Goal: Transaction & Acquisition: Purchase product/service

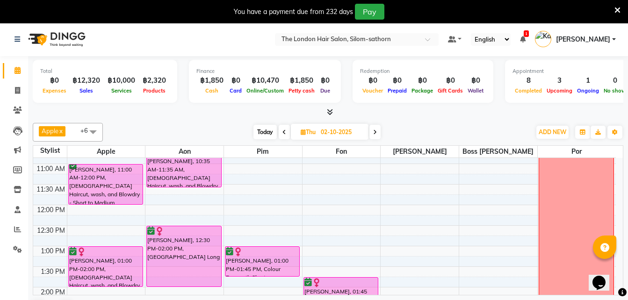
scroll to position [77, 0]
click at [262, 130] on span "Today" at bounding box center [265, 132] width 23 height 15
type input "01-10-2025"
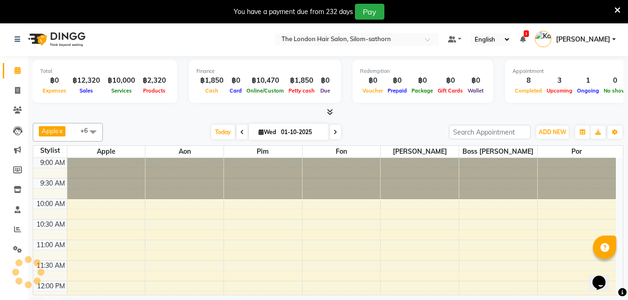
scroll to position [357, 0]
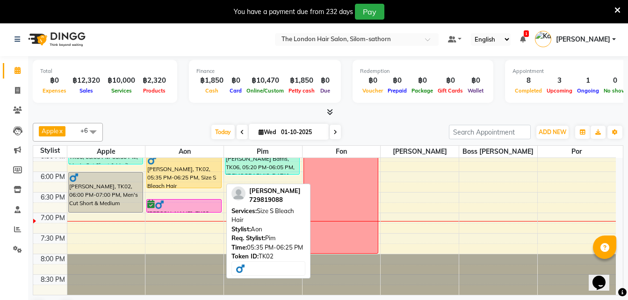
click at [175, 185] on div "[PERSON_NAME], TK02, 05:35 PM-06:25 PM, Size S Bleach Hair" at bounding box center [184, 171] width 74 height 33
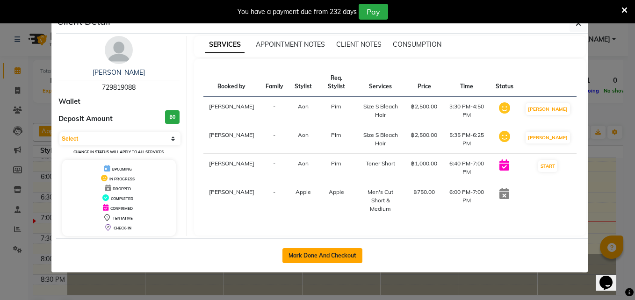
click at [330, 254] on button "Mark Done And Checkout" at bounding box center [323, 255] width 80 height 15
select select "service"
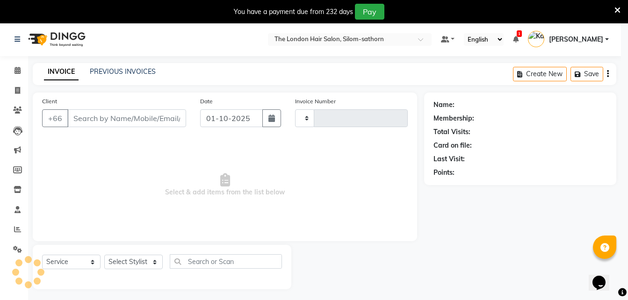
type input "1839"
select select "6977"
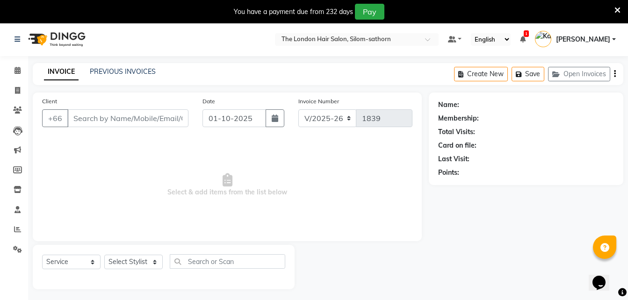
type input "729819088"
select select "56709"
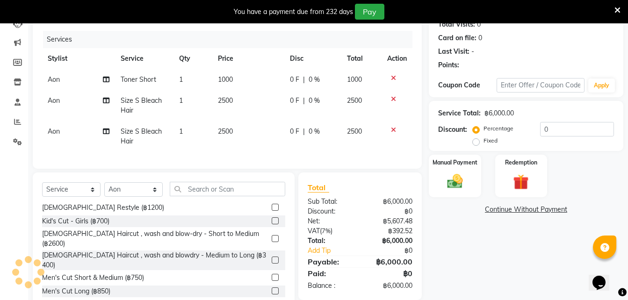
scroll to position [54, 0]
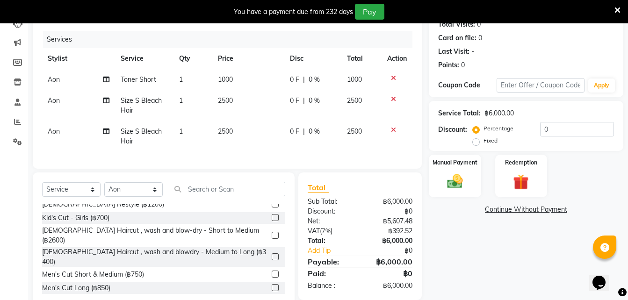
click at [226, 80] on span "1000" at bounding box center [225, 79] width 15 height 8
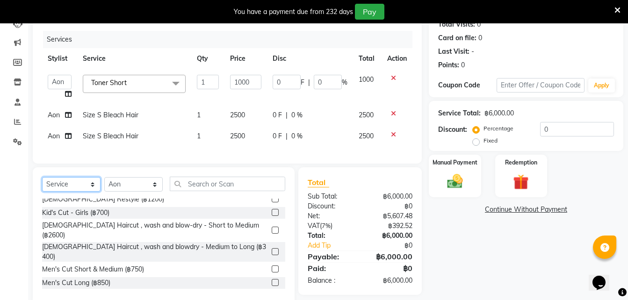
click at [71, 192] on select "Select Service Product Membership Package Voucher Prepaid Gift Card" at bounding box center [71, 184] width 58 height 15
select select "product"
click at [42, 184] on select "Select Service Product Membership Package Voucher Prepaid Gift Card" at bounding box center [71, 184] width 58 height 15
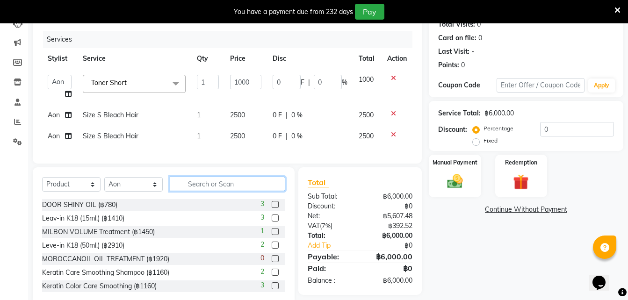
click at [201, 190] on input "text" at bounding box center [228, 184] width 116 height 15
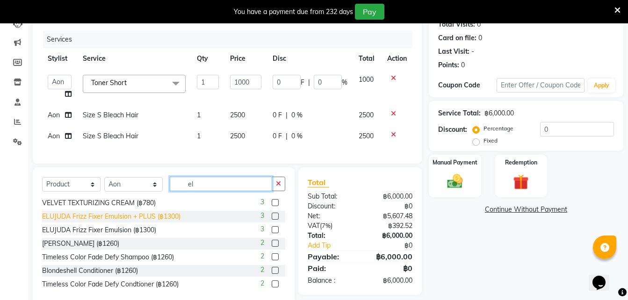
type input "el"
click at [167, 222] on div "ELUJUDA Frizz Fixer Emulsion + PLUS (฿1300)" at bounding box center [111, 217] width 139 height 10
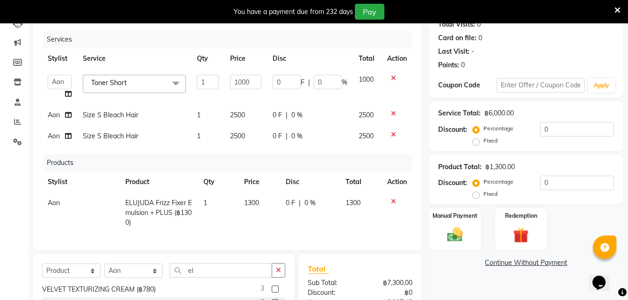
checkbox input "false"
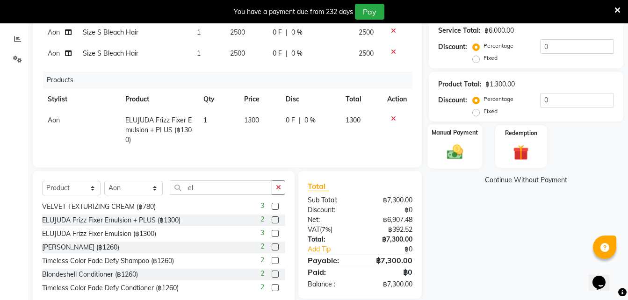
click at [458, 160] on img at bounding box center [455, 152] width 26 height 19
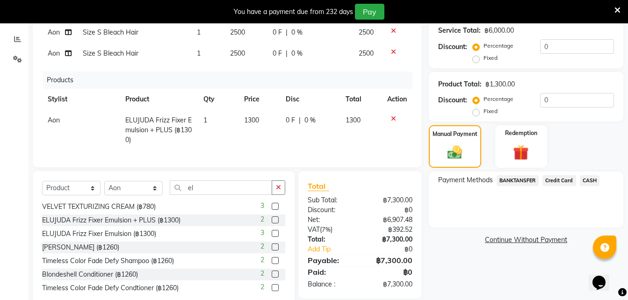
click at [288, 120] on span "0 F" at bounding box center [290, 121] width 9 height 10
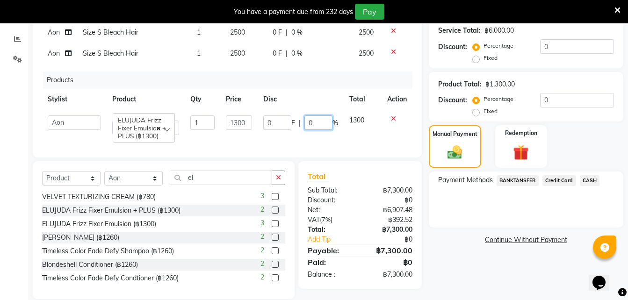
click at [320, 124] on input "0" at bounding box center [319, 123] width 28 height 15
type input "10"
click at [287, 139] on td "0 F | 10 %" at bounding box center [301, 125] width 86 height 31
click at [320, 122] on input "10" at bounding box center [319, 123] width 28 height 15
type input "1"
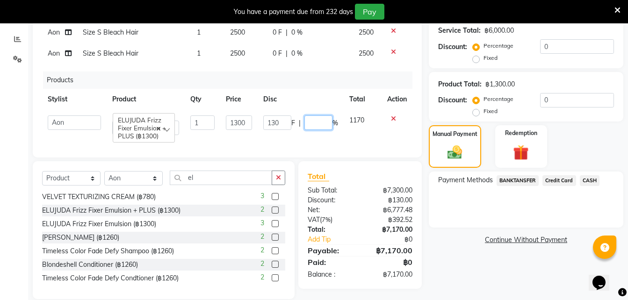
type input "5"
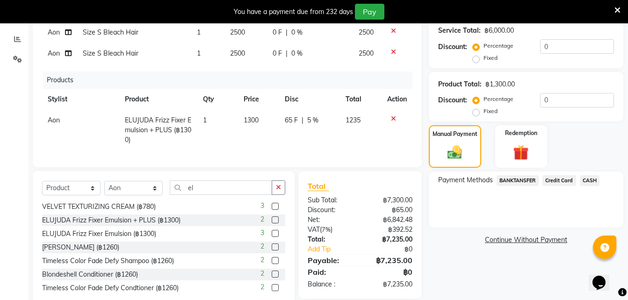
click at [343, 138] on td "1235" at bounding box center [361, 130] width 42 height 41
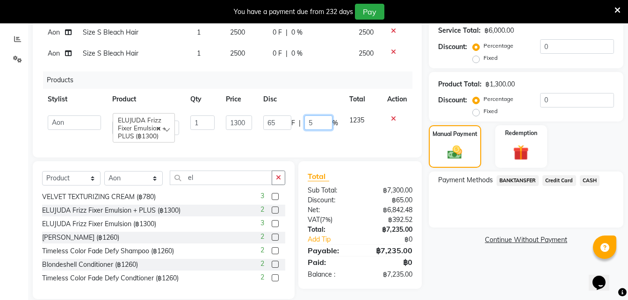
click at [321, 125] on input "5" at bounding box center [319, 123] width 28 height 15
type input "2.5"
click at [344, 140] on td "1235" at bounding box center [363, 125] width 38 height 31
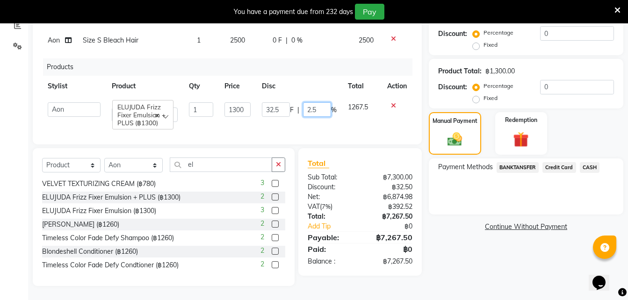
click at [321, 102] on input "2.5" at bounding box center [317, 109] width 28 height 15
type input "2"
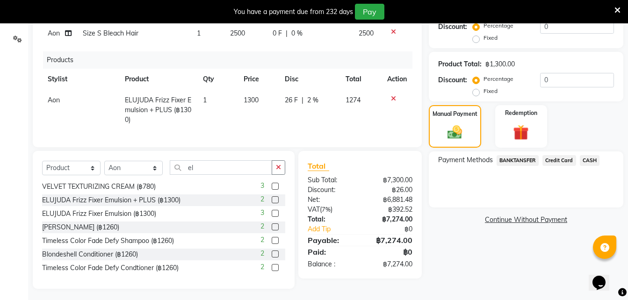
click at [325, 122] on div "Services Stylist Service Qty Price Disc Total Action Aon Apple Boss Luke Fon [P…" at bounding box center [227, 33] width 371 height 210
click at [555, 161] on span "Credit Card" at bounding box center [560, 160] width 34 height 11
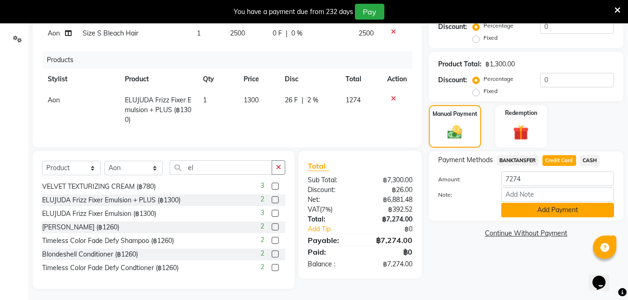
click at [522, 208] on button "Add Payment" at bounding box center [558, 210] width 113 height 15
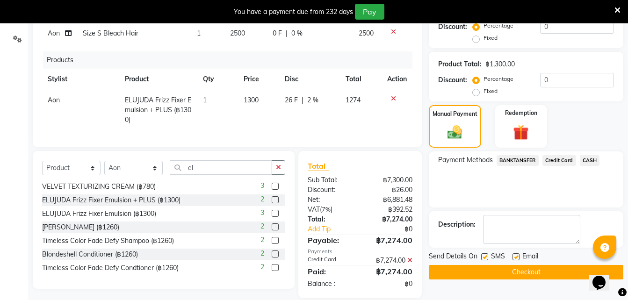
click at [456, 273] on button "Checkout" at bounding box center [526, 272] width 195 height 15
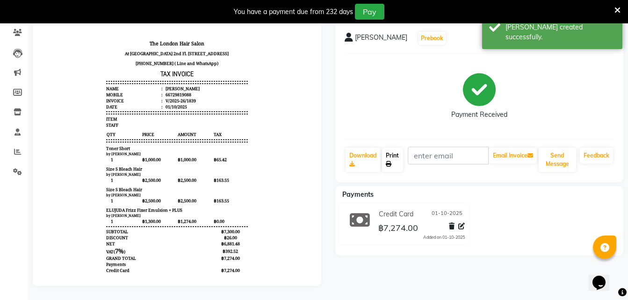
click at [392, 153] on link "Print" at bounding box center [393, 160] width 22 height 24
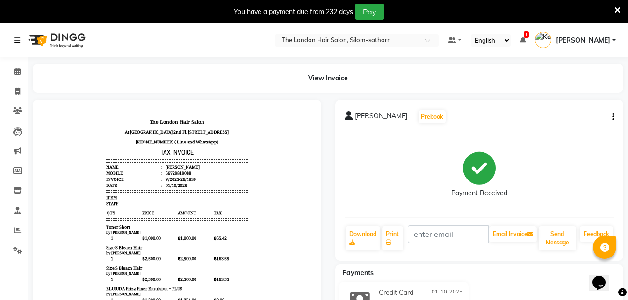
click at [18, 44] on link at bounding box center [19, 40] width 9 height 26
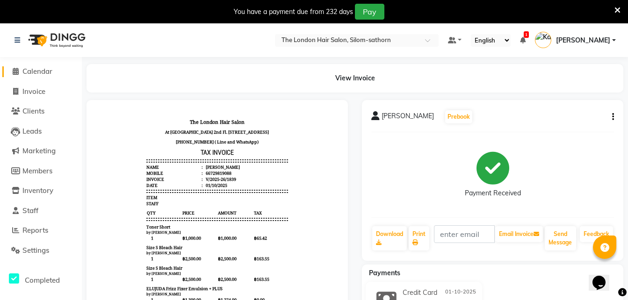
click at [30, 72] on span "Calendar" at bounding box center [37, 71] width 30 height 9
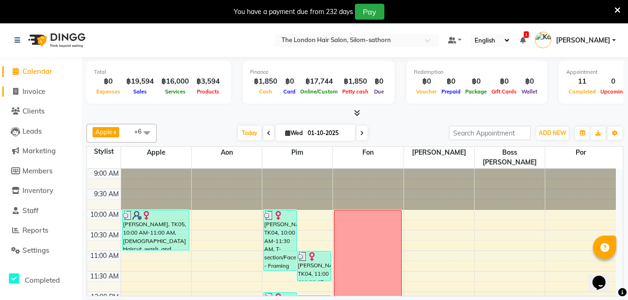
click at [37, 92] on span "Invoice" at bounding box center [33, 91] width 23 height 9
select select "service"
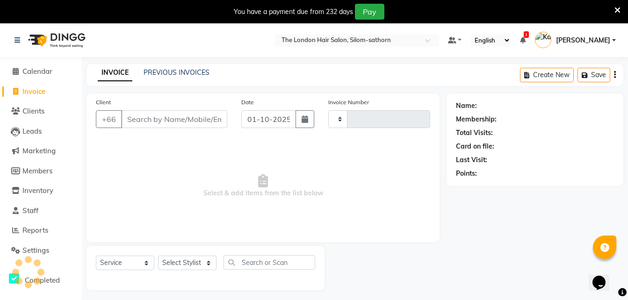
type input "1840"
select select "6977"
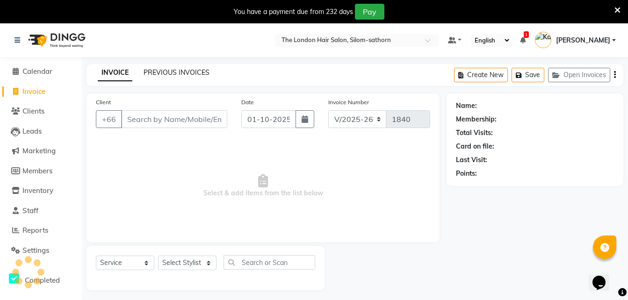
click at [174, 73] on link "PREVIOUS INVOICES" at bounding box center [177, 72] width 66 height 8
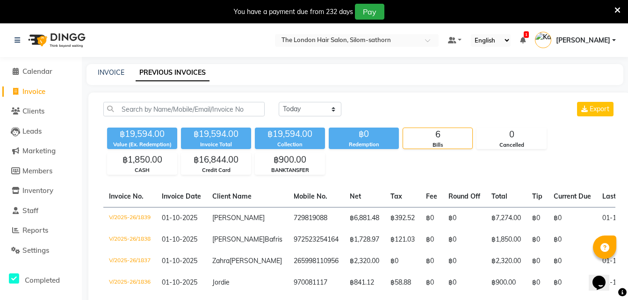
scroll to position [61, 0]
